Goal: Navigation & Orientation: Go to known website

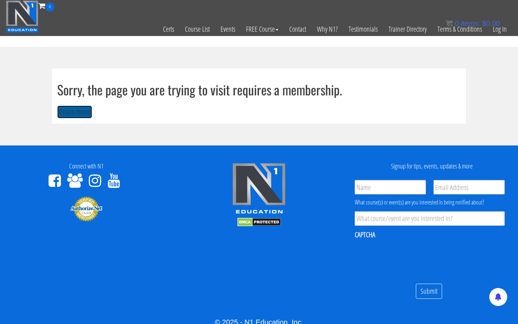
click at [82, 117] on button "Return Home" at bounding box center [74, 111] width 35 height 13
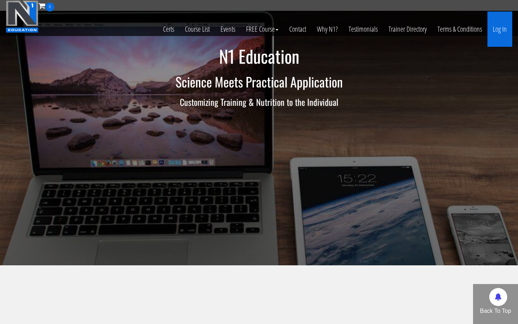
click at [497, 36] on link "Log In" at bounding box center [499, 29] width 25 height 35
